Goal: Transaction & Acquisition: Purchase product/service

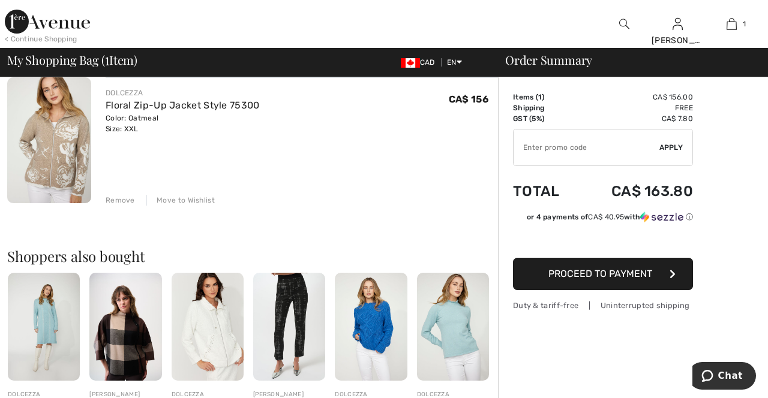
scroll to position [102, 0]
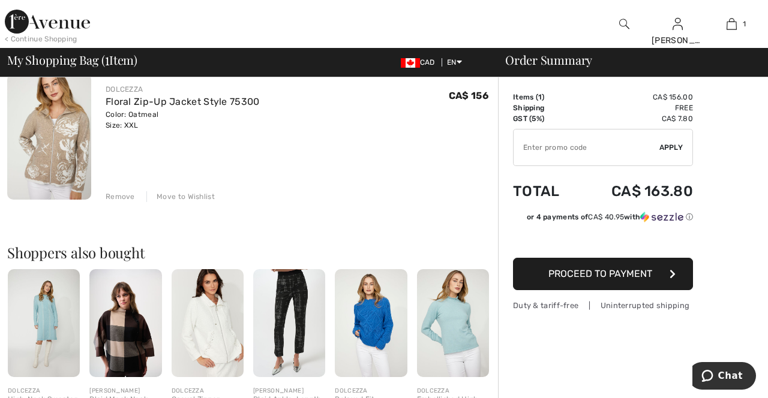
click at [46, 136] on img at bounding box center [49, 137] width 84 height 126
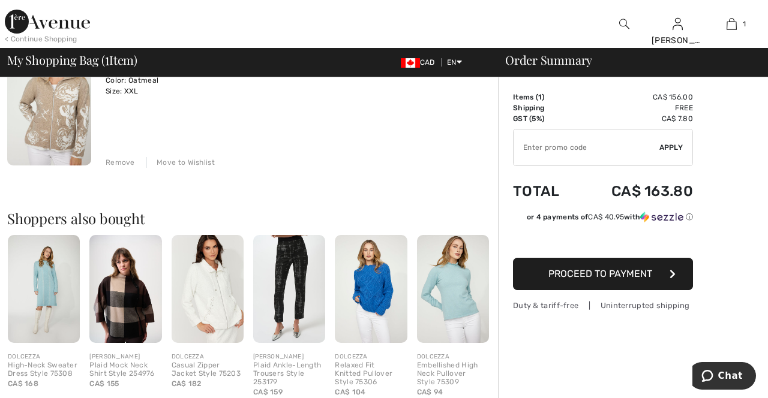
scroll to position [140, 0]
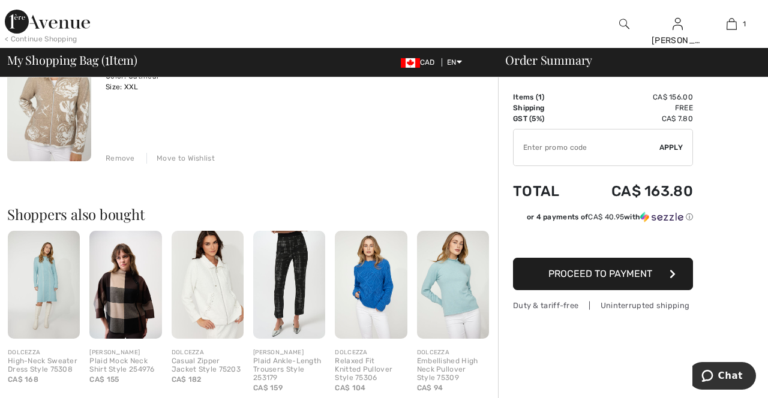
click at [72, 133] on img at bounding box center [49, 98] width 84 height 126
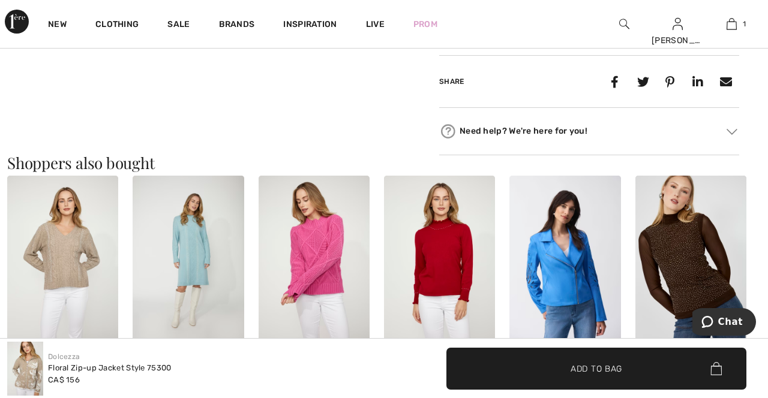
scroll to position [961, 0]
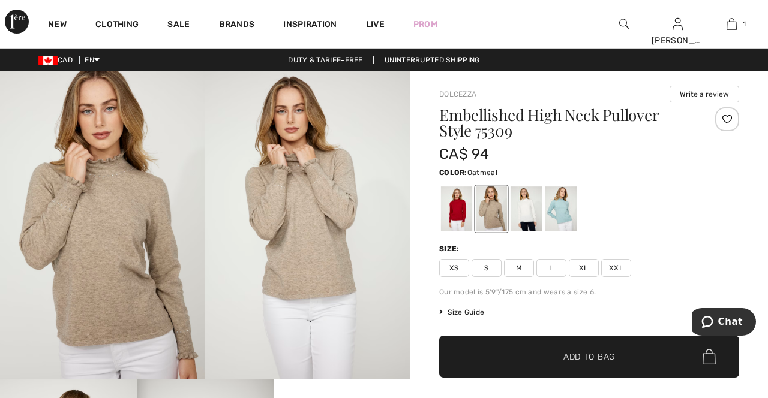
click at [625, 264] on span "XXL" at bounding box center [616, 268] width 30 height 18
click at [465, 315] on span "Size Guide" at bounding box center [461, 312] width 45 height 11
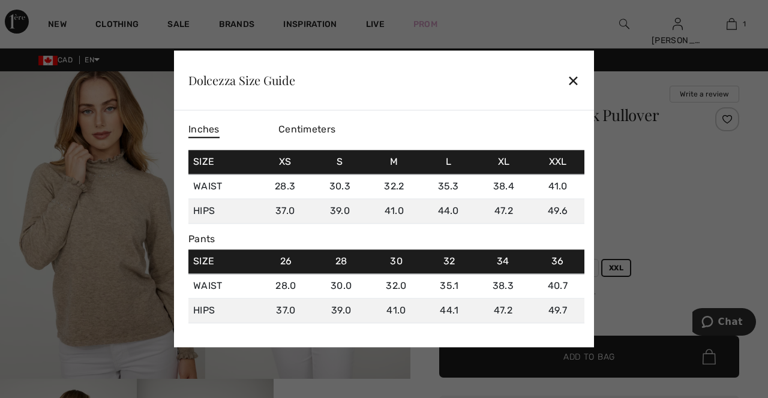
click at [578, 76] on div "✕" at bounding box center [573, 80] width 13 height 25
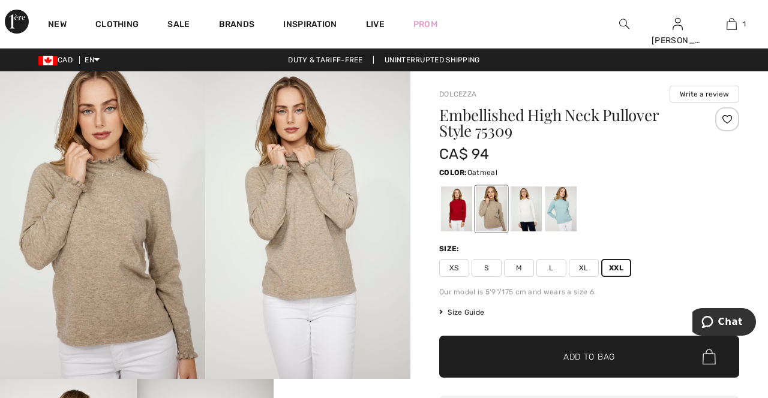
click at [530, 214] on div at bounding box center [526, 209] width 31 height 45
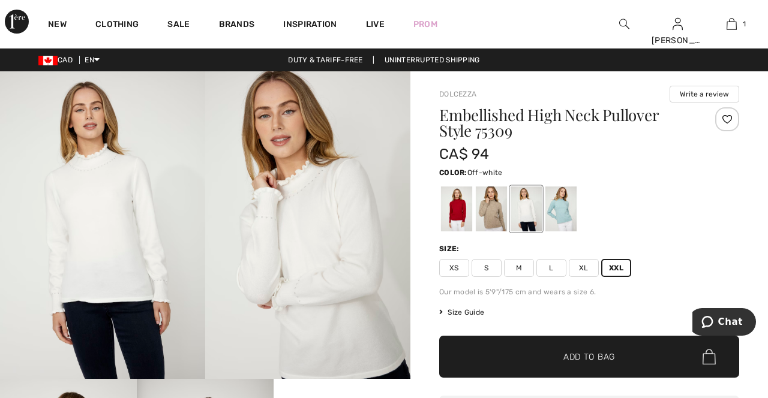
click at [607, 362] on span "Add to Bag" at bounding box center [589, 357] width 52 height 13
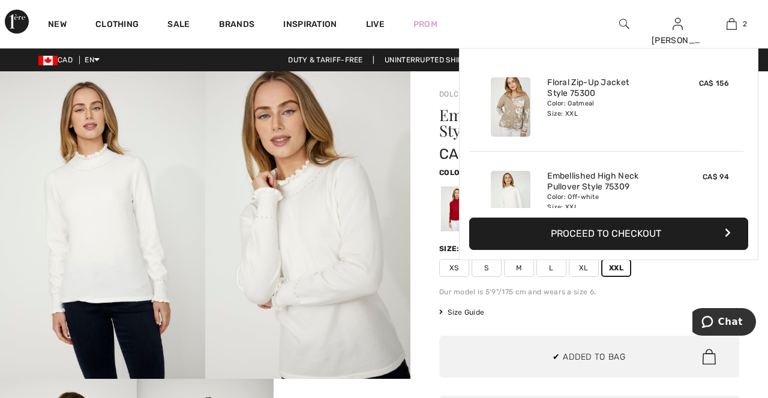
scroll to position [37, 0]
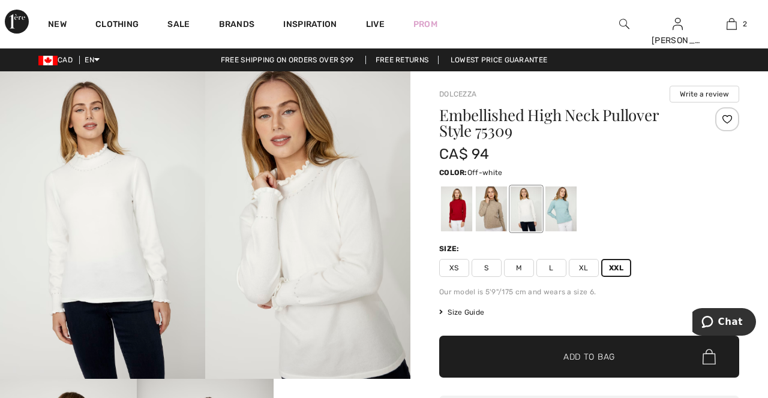
click at [740, 23] on link "2" at bounding box center [731, 24] width 53 height 14
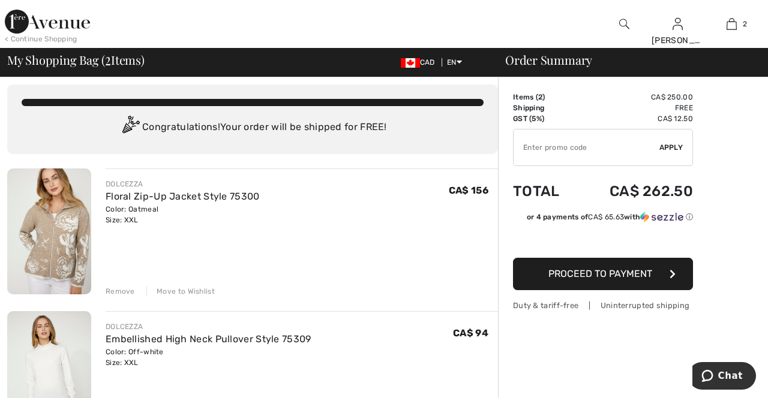
scroll to position [11, 0]
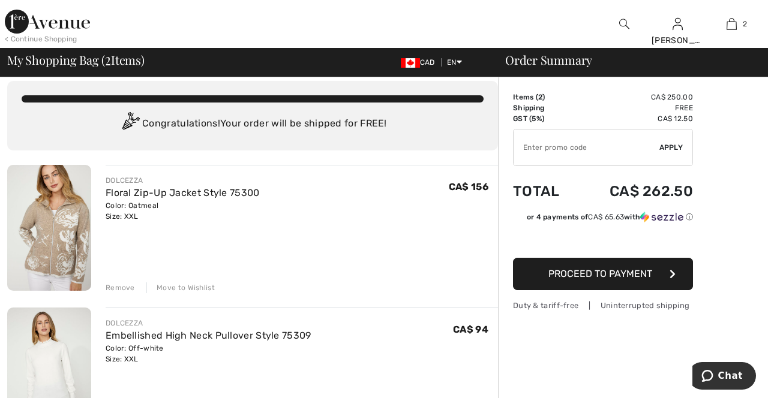
click at [52, 382] on img at bounding box center [49, 371] width 84 height 126
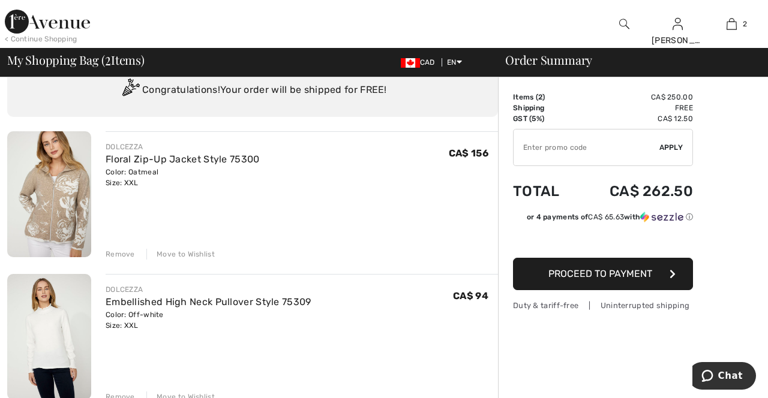
scroll to position [49, 0]
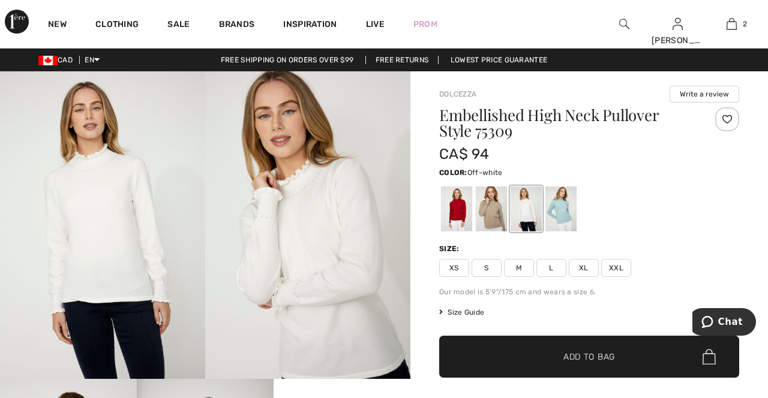
click at [736, 20] on img at bounding box center [732, 24] width 10 height 14
